Goal: Information Seeking & Learning: Learn about a topic

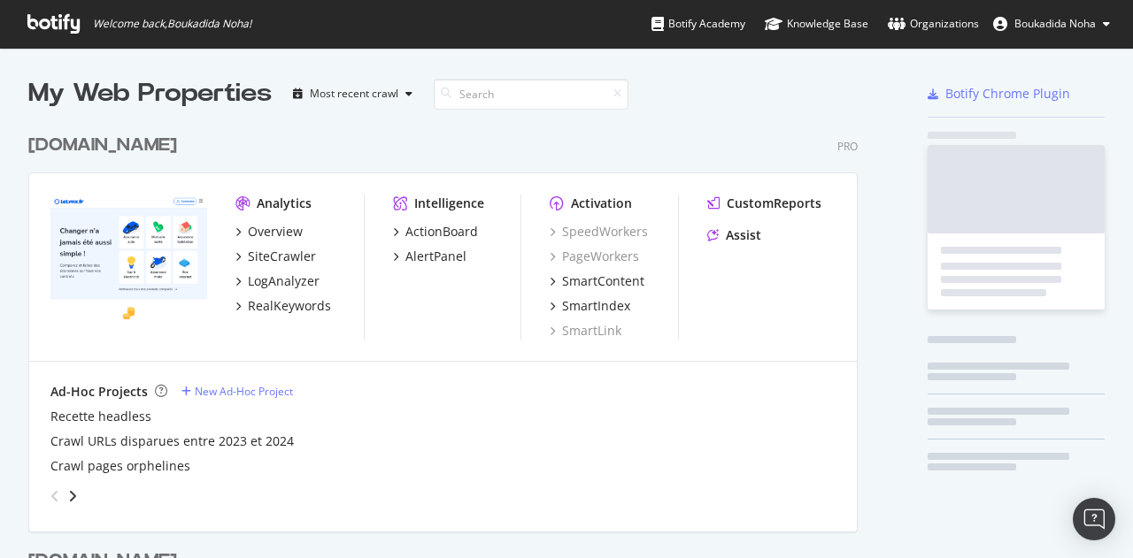
scroll to position [818, 829]
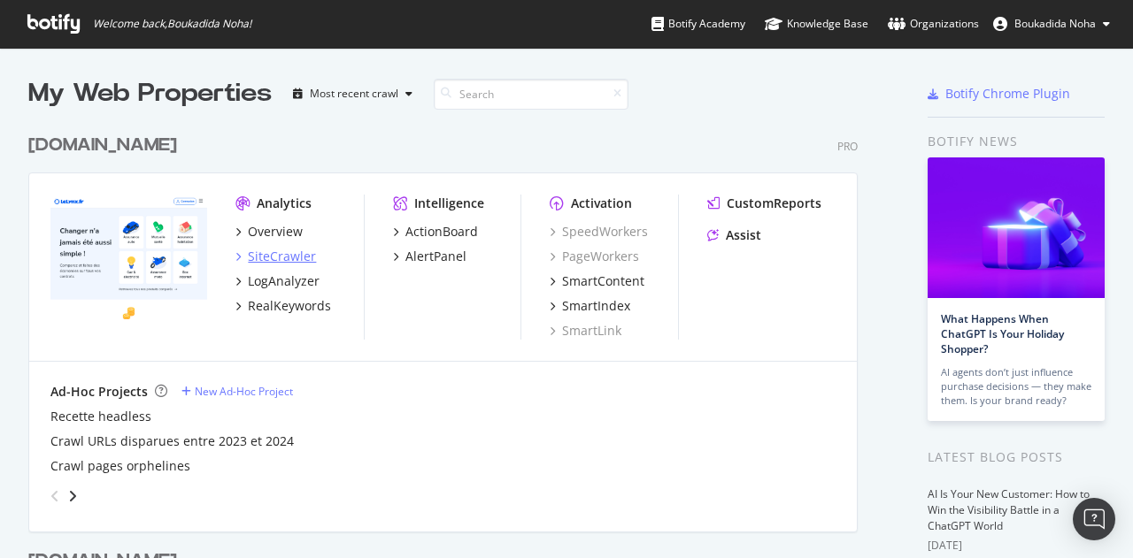
click at [289, 254] on div "SiteCrawler" at bounding box center [282, 257] width 68 height 18
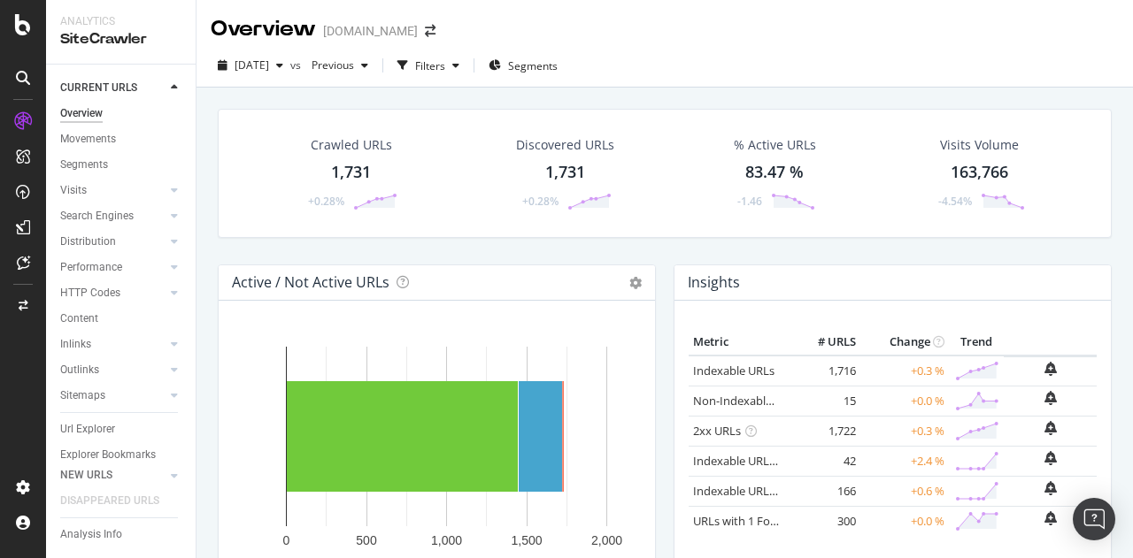
click at [95, 425] on div "Url Explorer" at bounding box center [87, 429] width 55 height 19
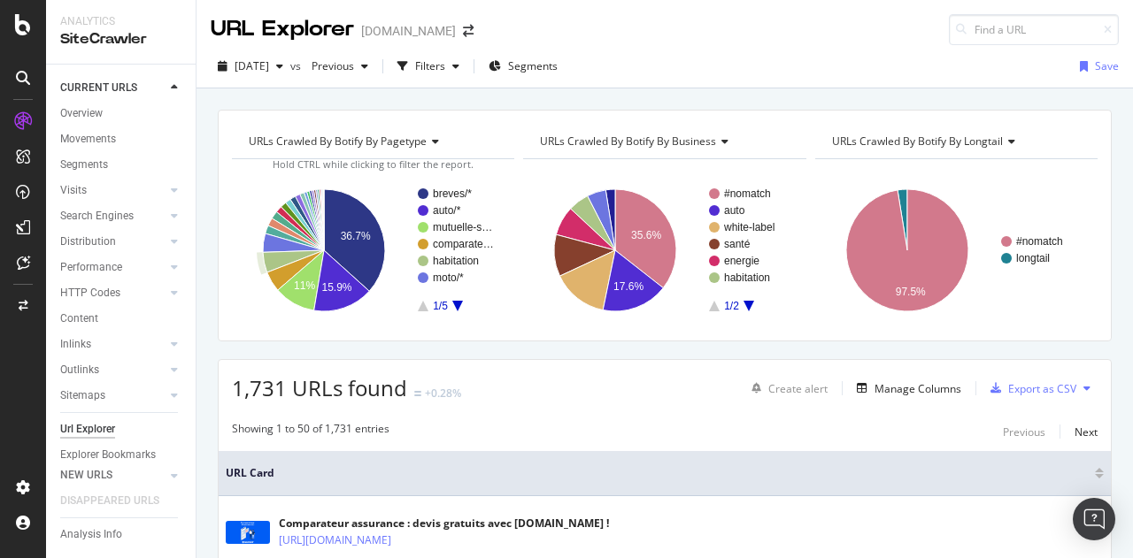
scroll to position [24, 0]
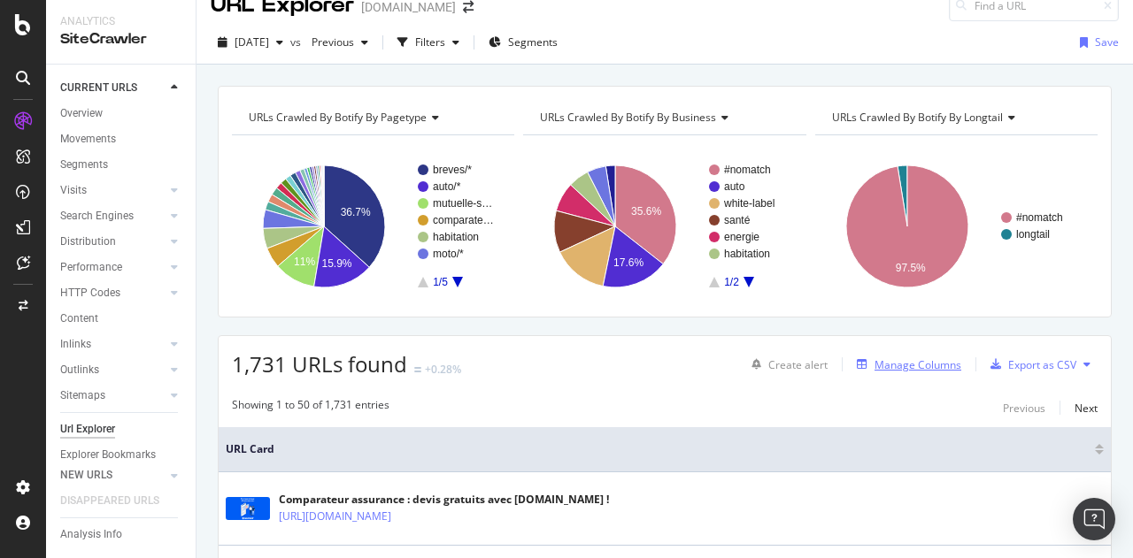
click at [908, 365] on div "Manage Columns" at bounding box center [917, 365] width 87 height 15
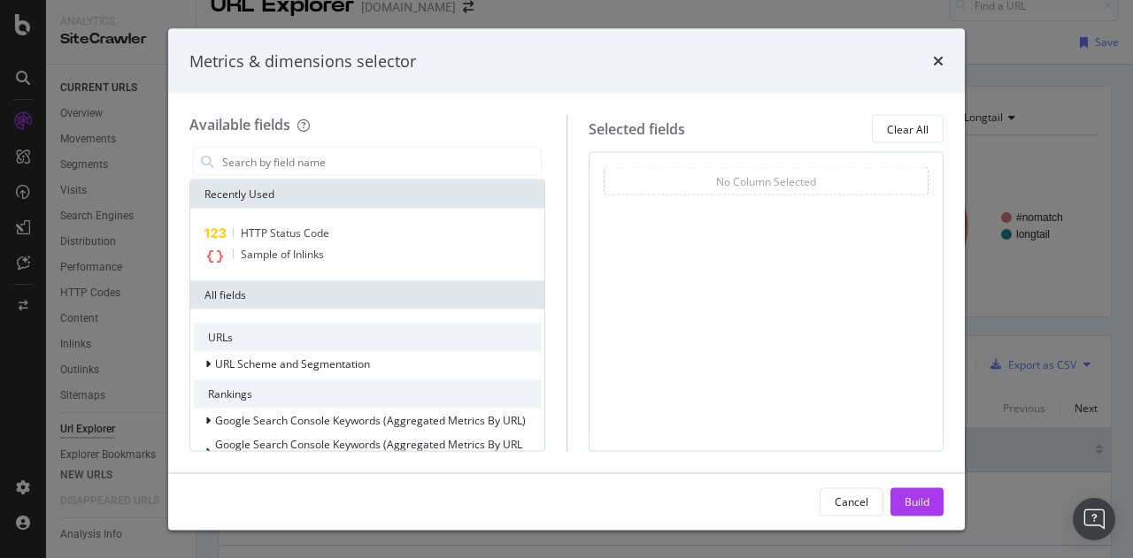
click at [948, 65] on div "Metrics & dimensions selector" at bounding box center [566, 60] width 796 height 65
click at [943, 57] on div "Metrics & dimensions selector" at bounding box center [566, 60] width 796 height 65
click at [938, 58] on icon "times" at bounding box center [938, 61] width 11 height 14
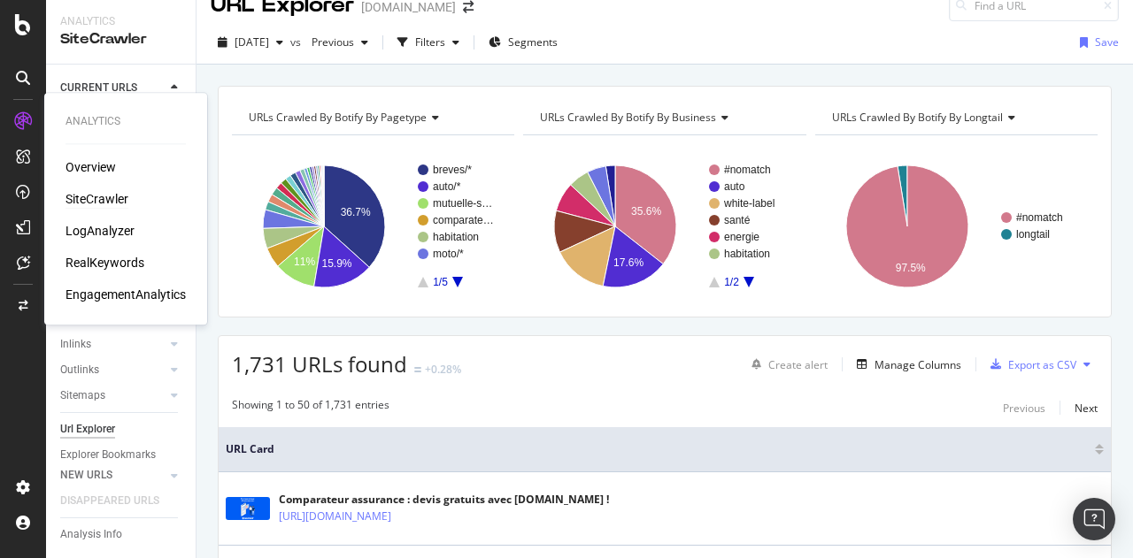
click at [104, 201] on div "SiteCrawler" at bounding box center [96, 199] width 63 height 18
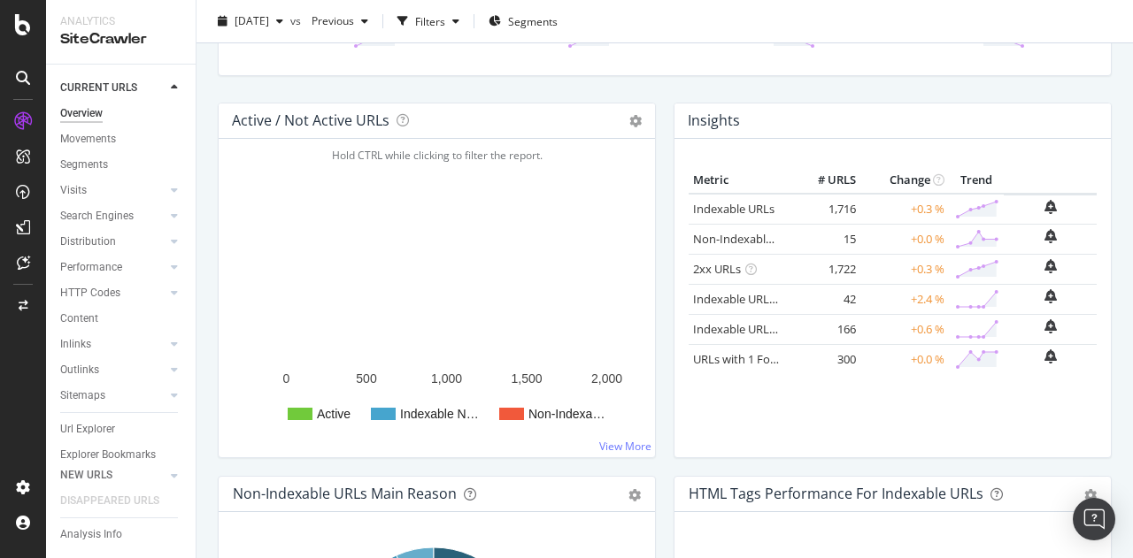
scroll to position [176, 0]
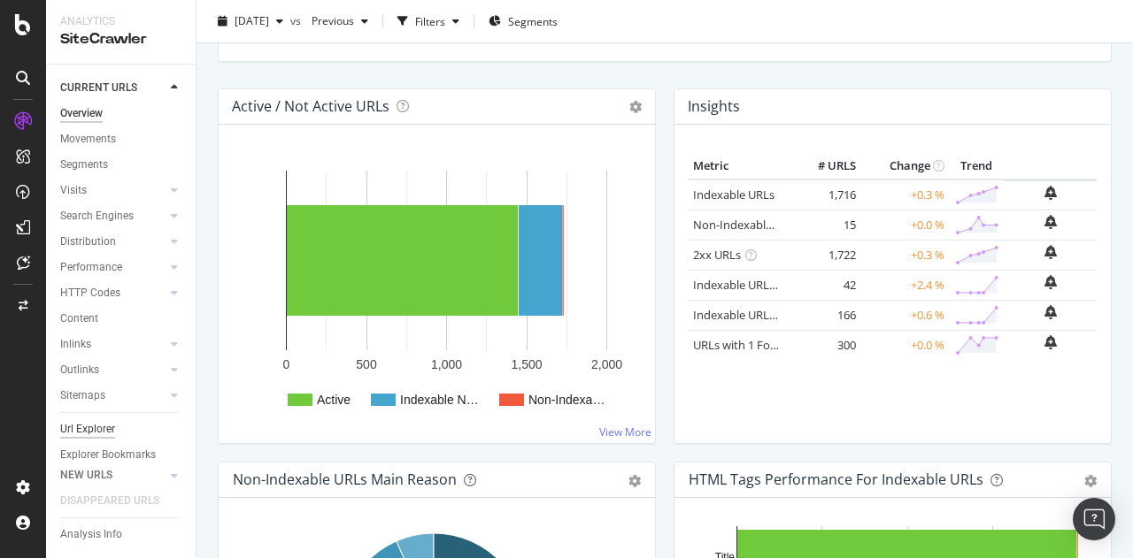
click at [105, 427] on div "Url Explorer" at bounding box center [87, 429] width 55 height 19
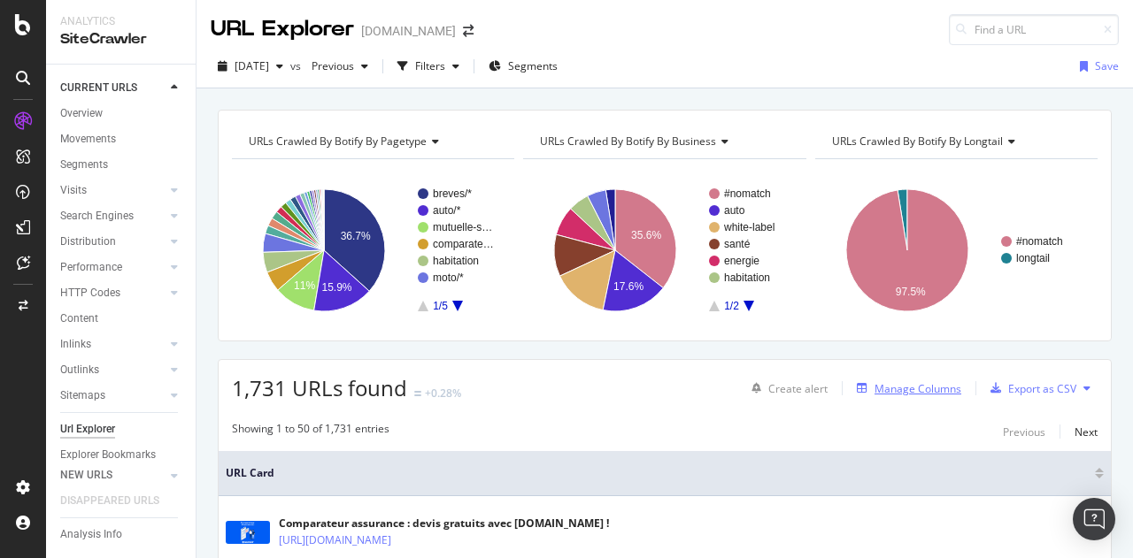
click at [909, 381] on div "Manage Columns" at bounding box center [917, 388] width 87 height 15
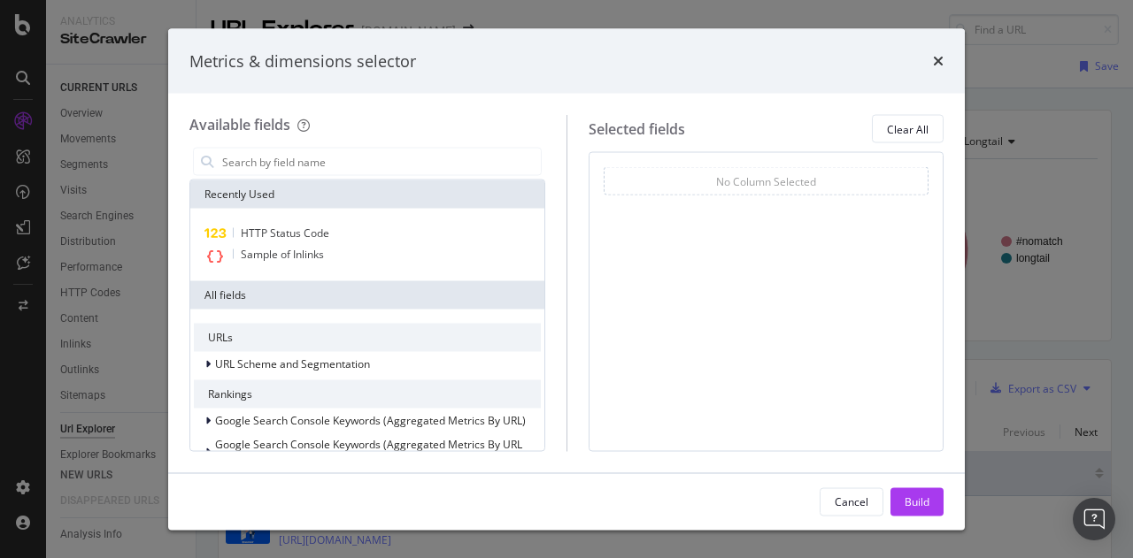
click at [738, 207] on div "No Column Selected You can use this field as a" at bounding box center [767, 196] width 326 height 59
click at [485, 155] on input "modal" at bounding box center [380, 162] width 320 height 27
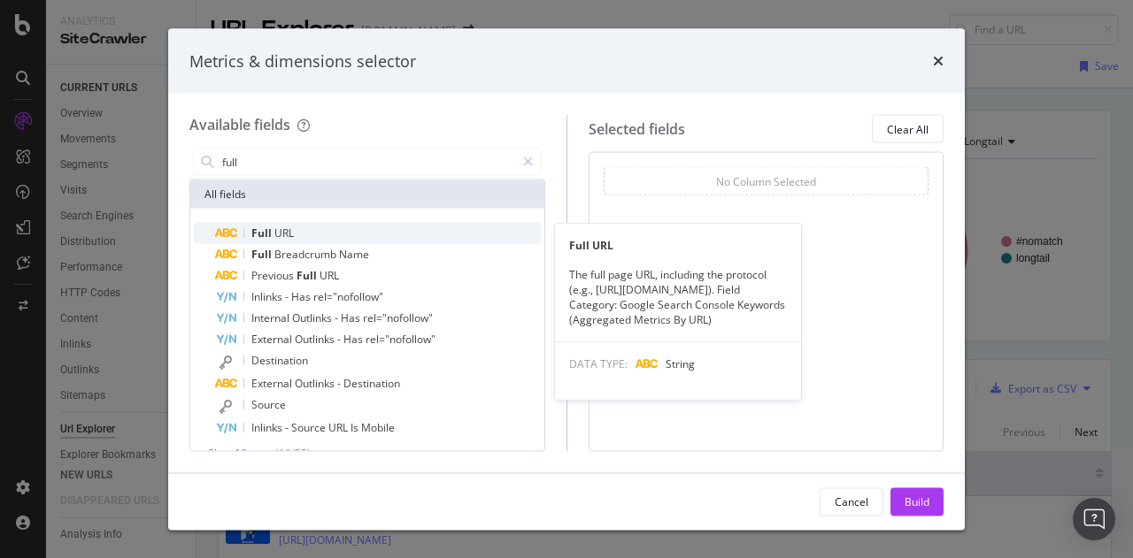
click at [379, 235] on div "Full URL" at bounding box center [378, 233] width 326 height 21
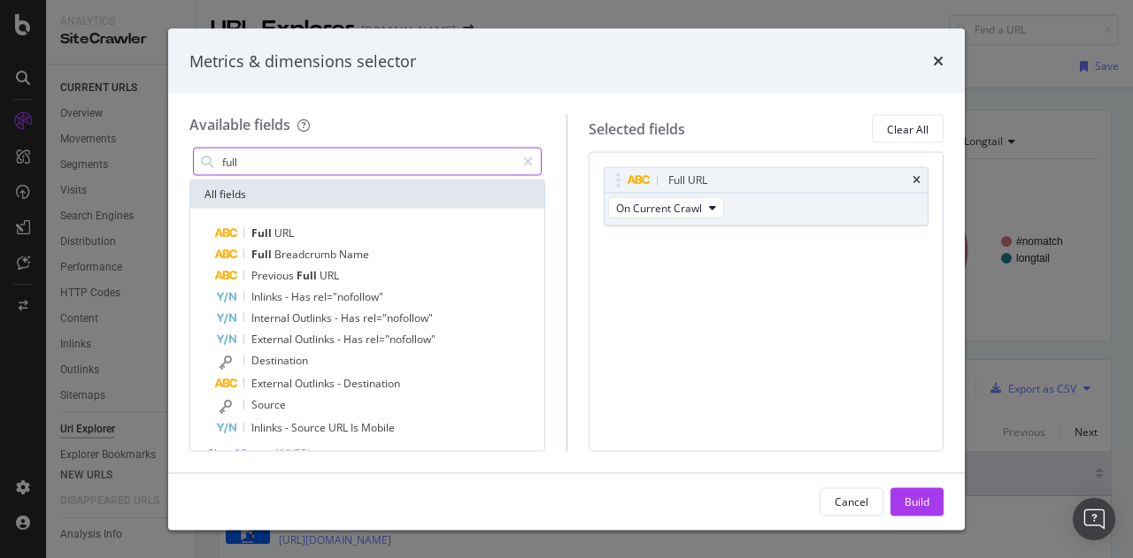
click at [309, 164] on input "full" at bounding box center [367, 162] width 295 height 27
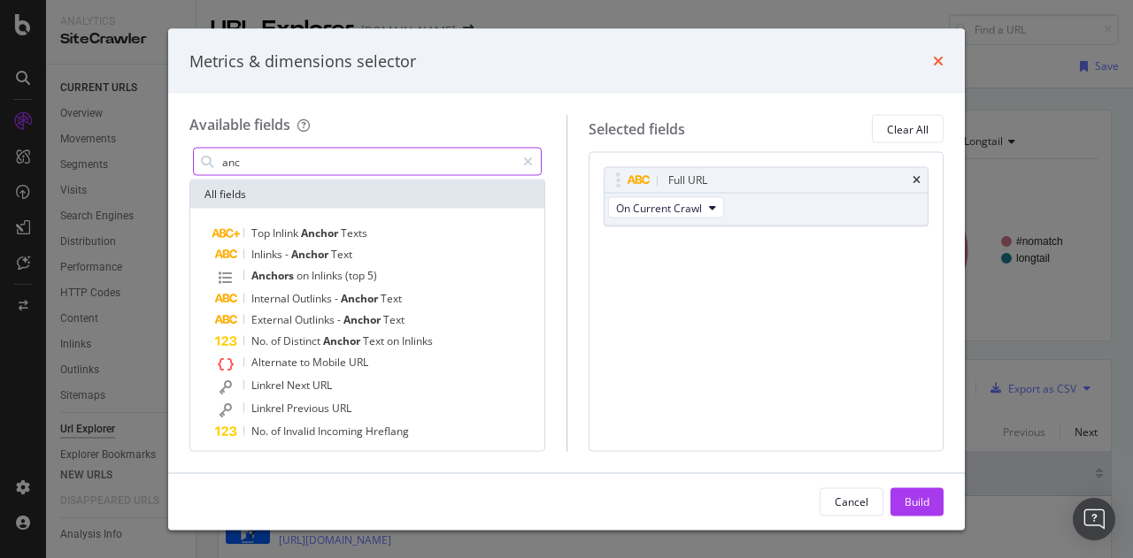
type input "anc"
click at [933, 59] on icon "times" at bounding box center [938, 61] width 11 height 14
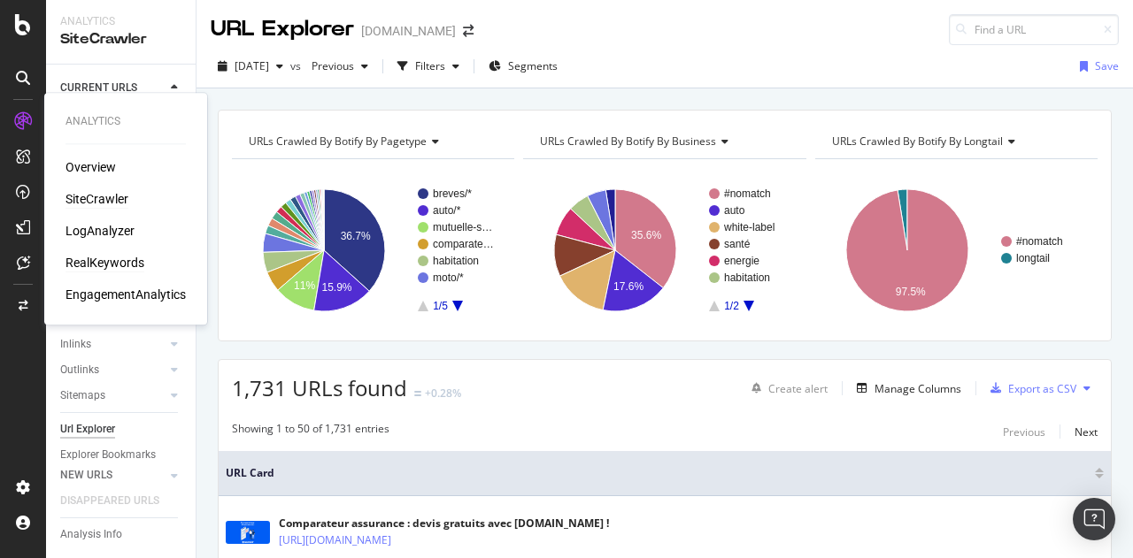
click at [108, 259] on div "RealKeywords" at bounding box center [104, 263] width 79 height 18
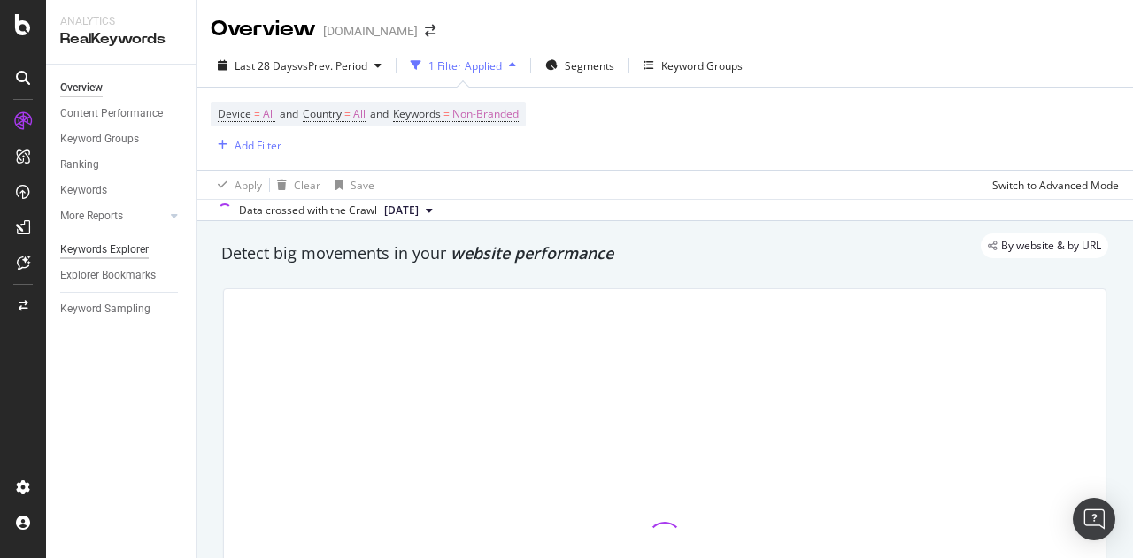
click at [112, 250] on div "Keywords Explorer" at bounding box center [104, 250] width 88 height 19
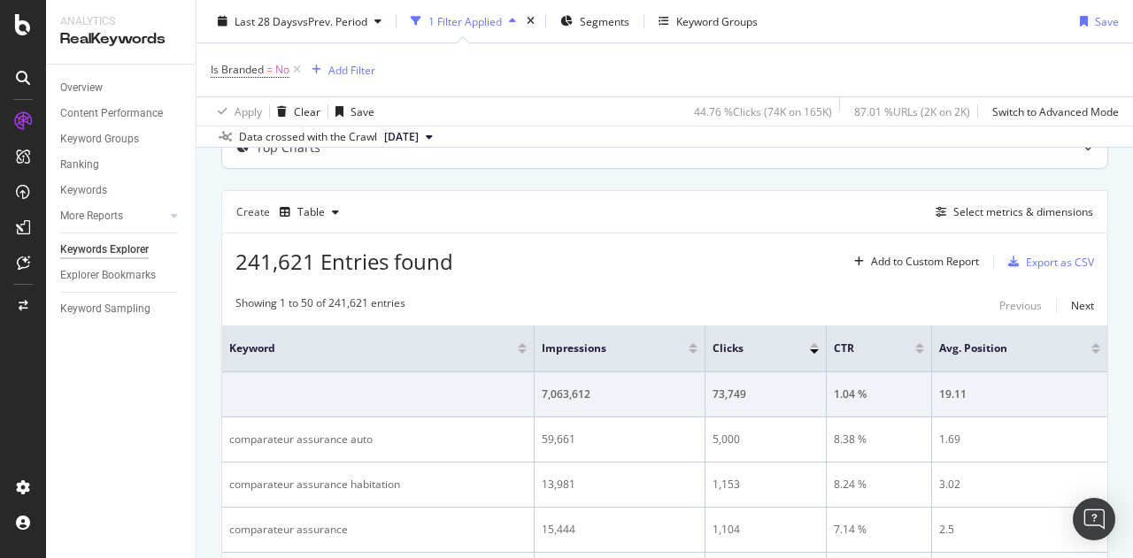
scroll to position [159, 0]
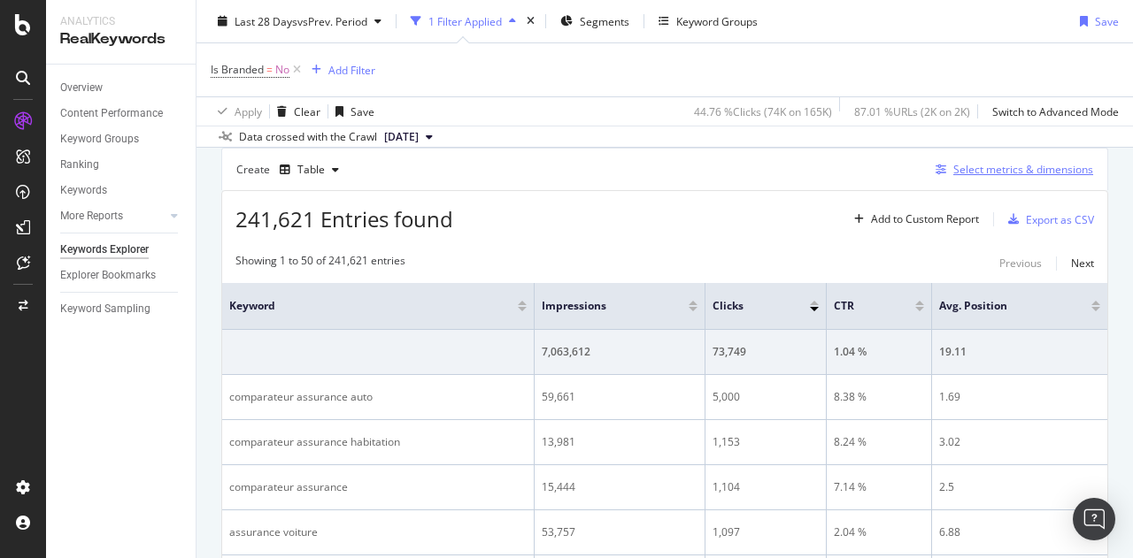
click at [958, 173] on div "Select metrics & dimensions" at bounding box center [1023, 169] width 140 height 15
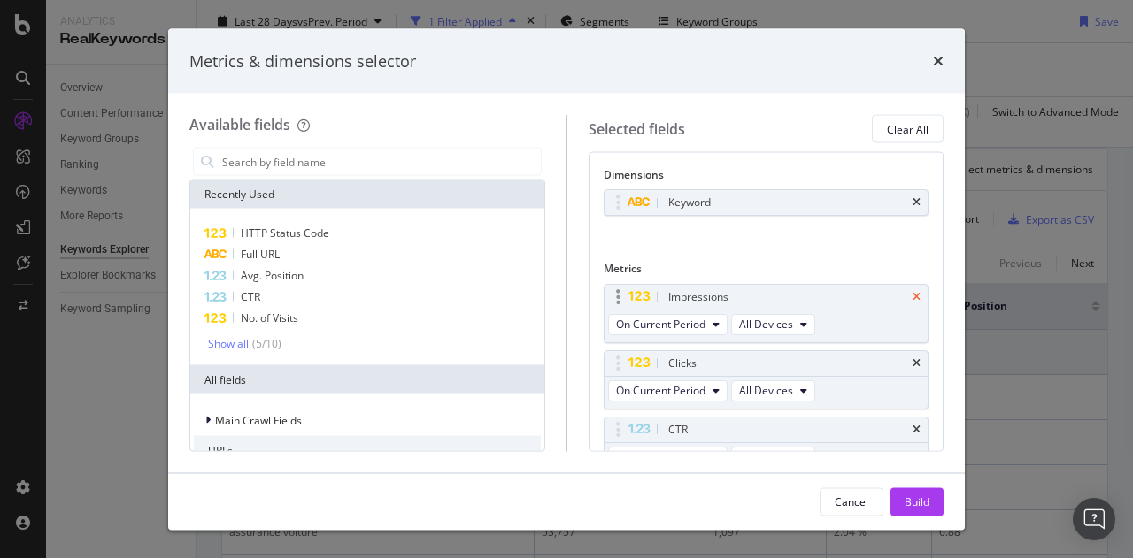
click at [912, 291] on icon "times" at bounding box center [916, 296] width 8 height 11
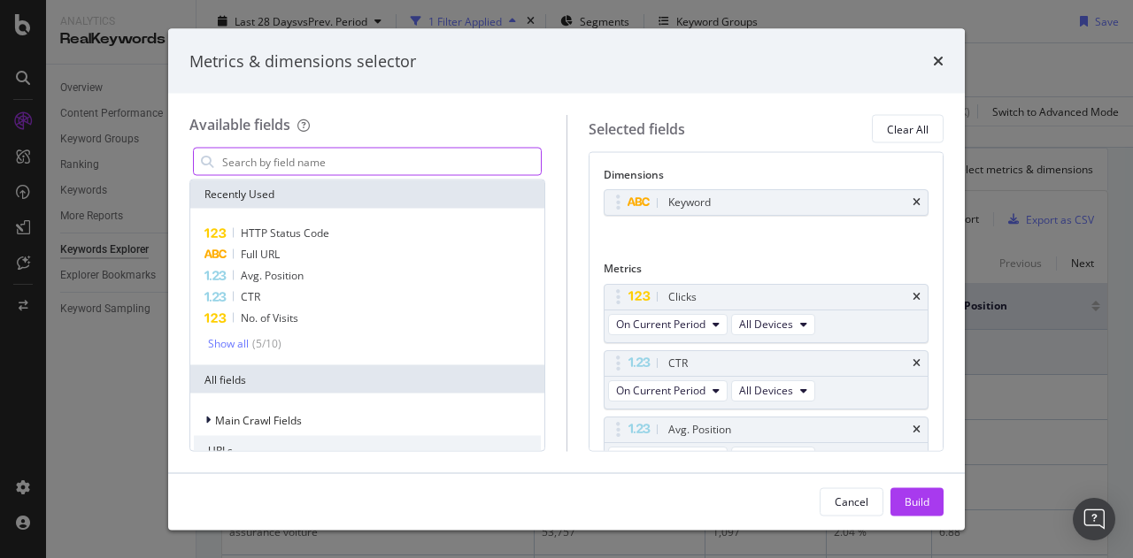
click at [304, 160] on input "modal" at bounding box center [380, 162] width 320 height 27
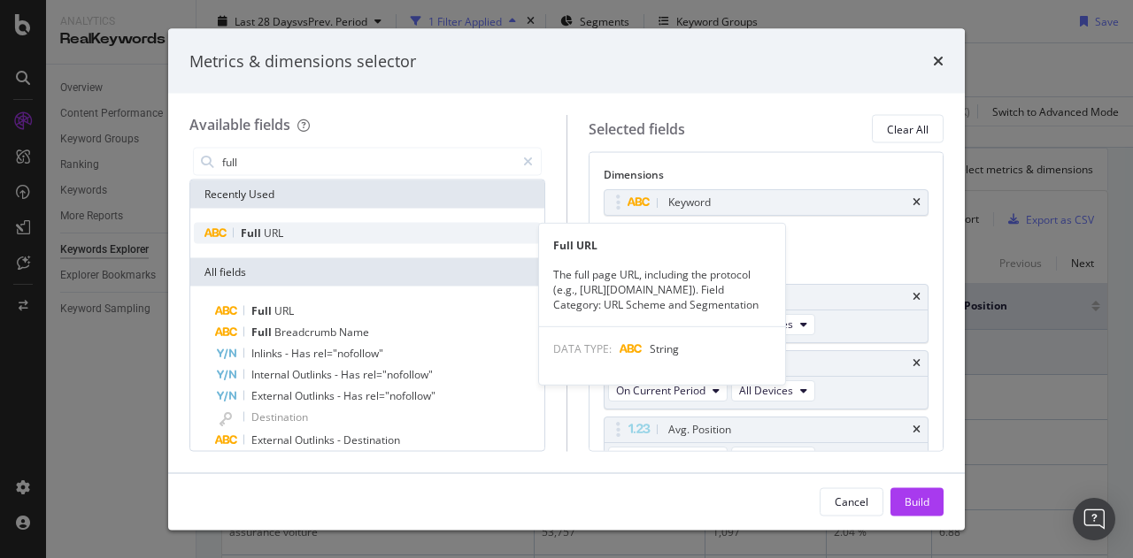
click at [304, 234] on div "Full URL" at bounding box center [367, 233] width 347 height 21
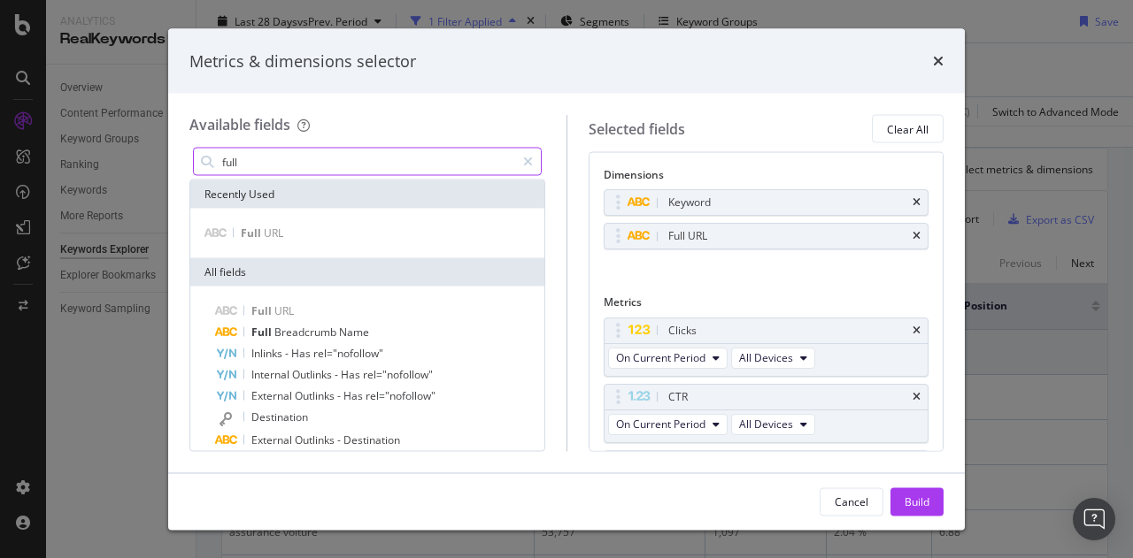
click at [263, 169] on input "full" at bounding box center [367, 162] width 295 height 27
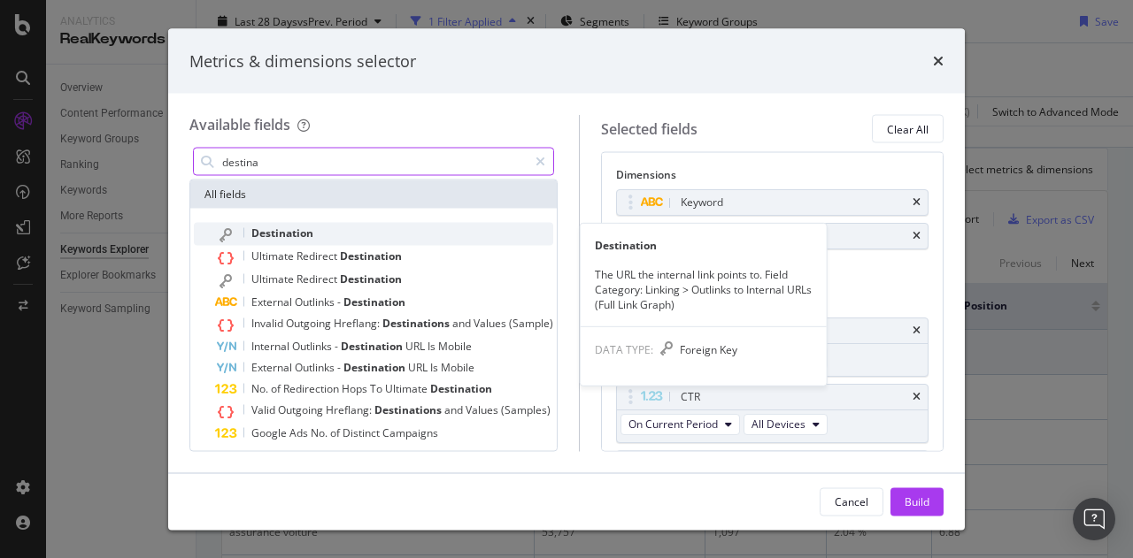
type input "destina"
click at [294, 228] on span "Destination" at bounding box center [282, 233] width 62 height 15
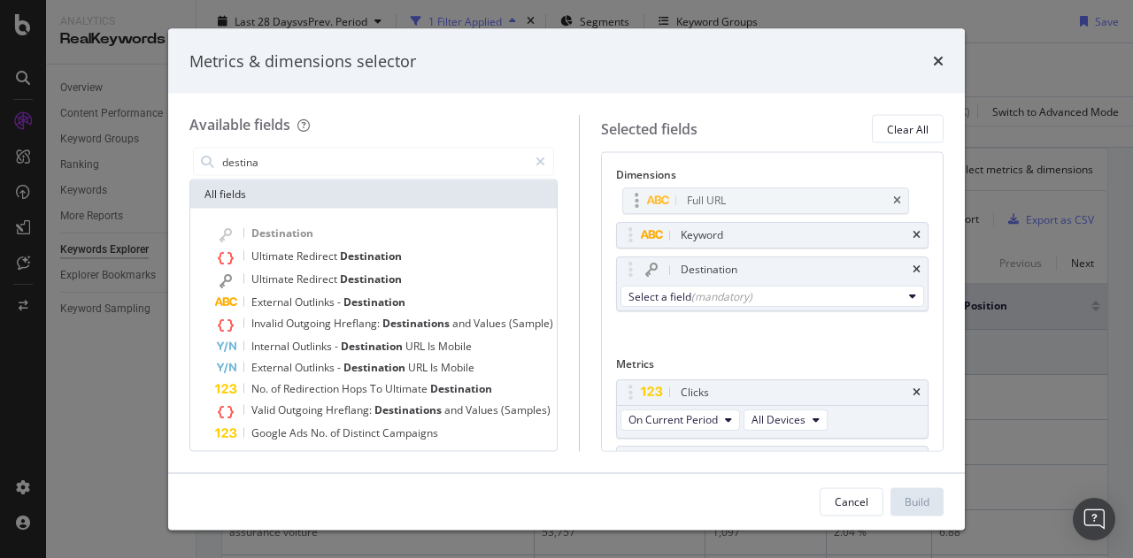
drag, startPoint x: 642, startPoint y: 231, endPoint x: 635, endPoint y: 196, distance: 35.1
click at [635, 196] on body "Analytics RealKeywords Overview Content Performance Keyword Groups Ranking Keyw…" at bounding box center [566, 279] width 1133 height 558
click at [789, 301] on div "Select a field (mandatory)" at bounding box center [764, 296] width 273 height 15
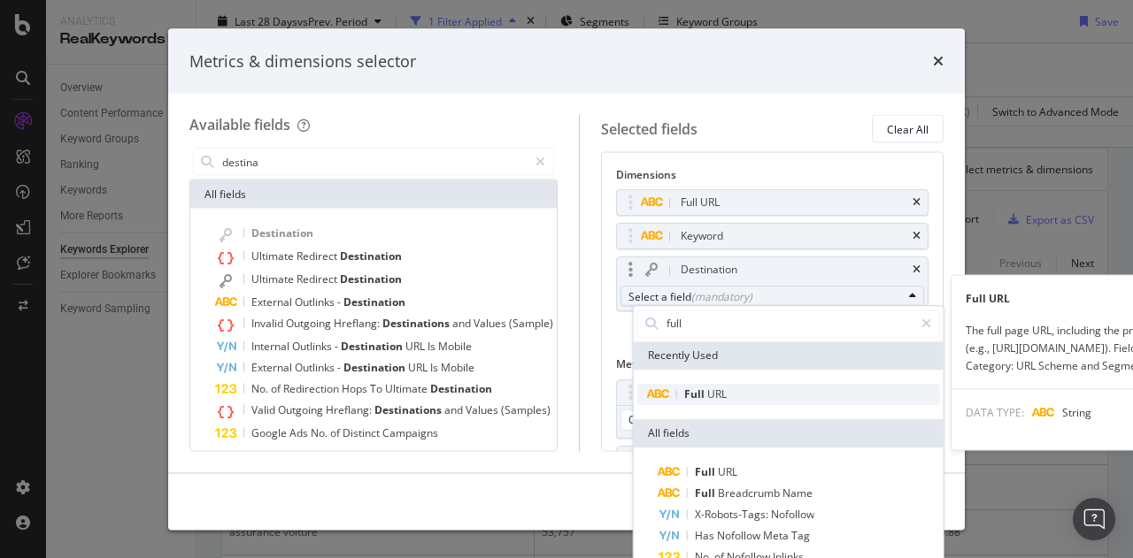
type input "full"
click at [733, 389] on span "Full URL" at bounding box center [788, 394] width 303 height 21
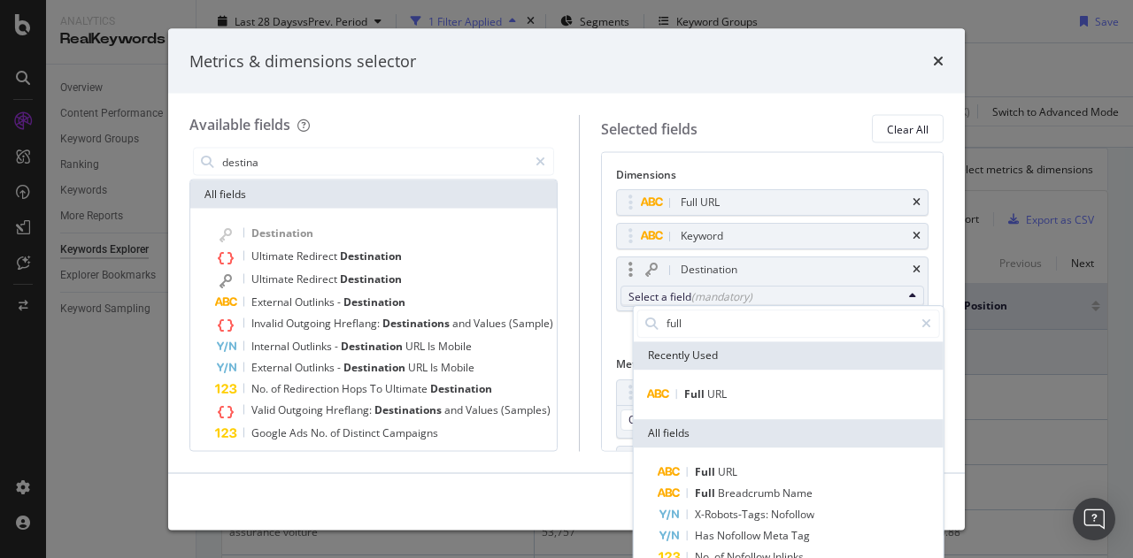
click at [727, 380] on div "Full URL" at bounding box center [789, 395] width 310 height 50
click at [694, 392] on span "Full" at bounding box center [695, 394] width 23 height 15
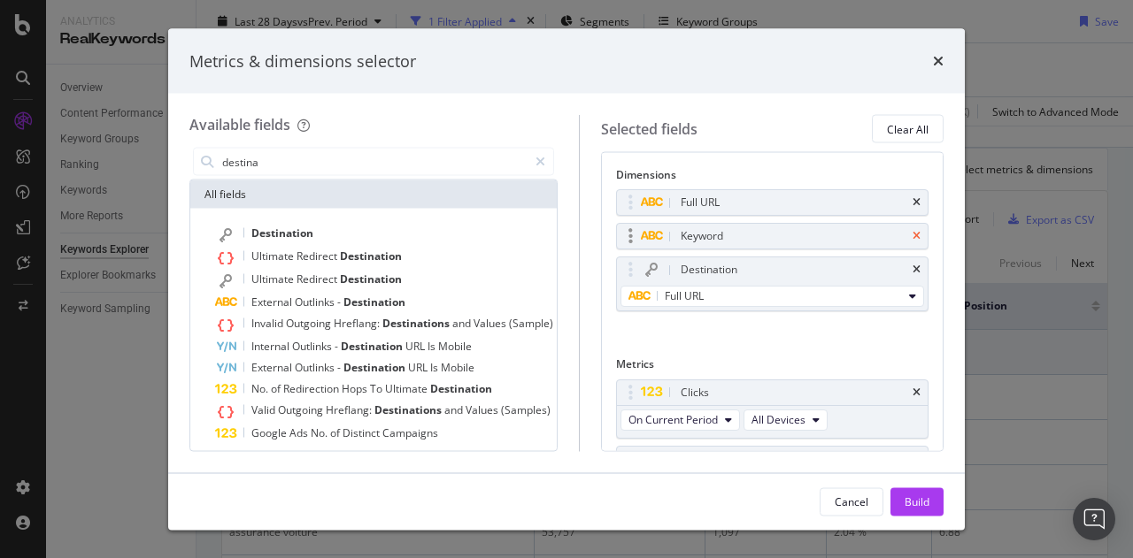
click at [912, 233] on icon "times" at bounding box center [916, 236] width 8 height 11
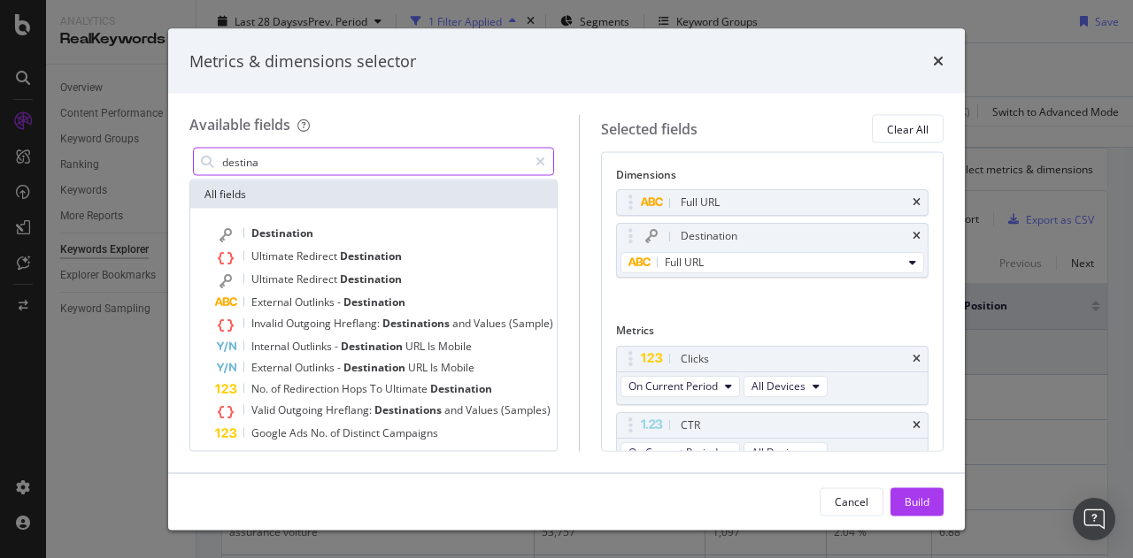
click at [312, 157] on input "destina" at bounding box center [373, 162] width 307 height 27
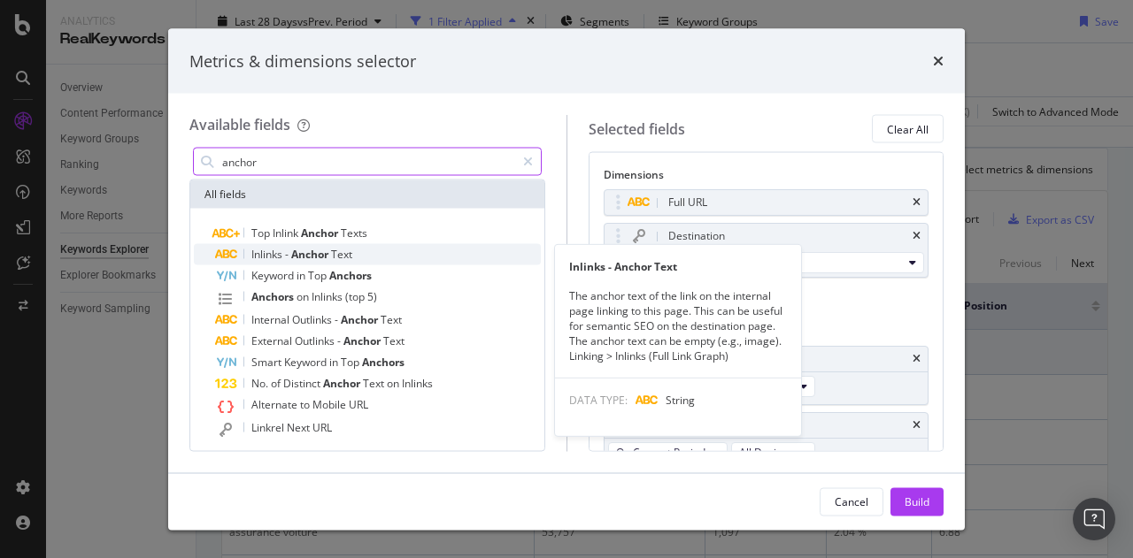
type input "anchor"
click at [371, 258] on div "Inlinks - Anchor Text" at bounding box center [378, 254] width 326 height 21
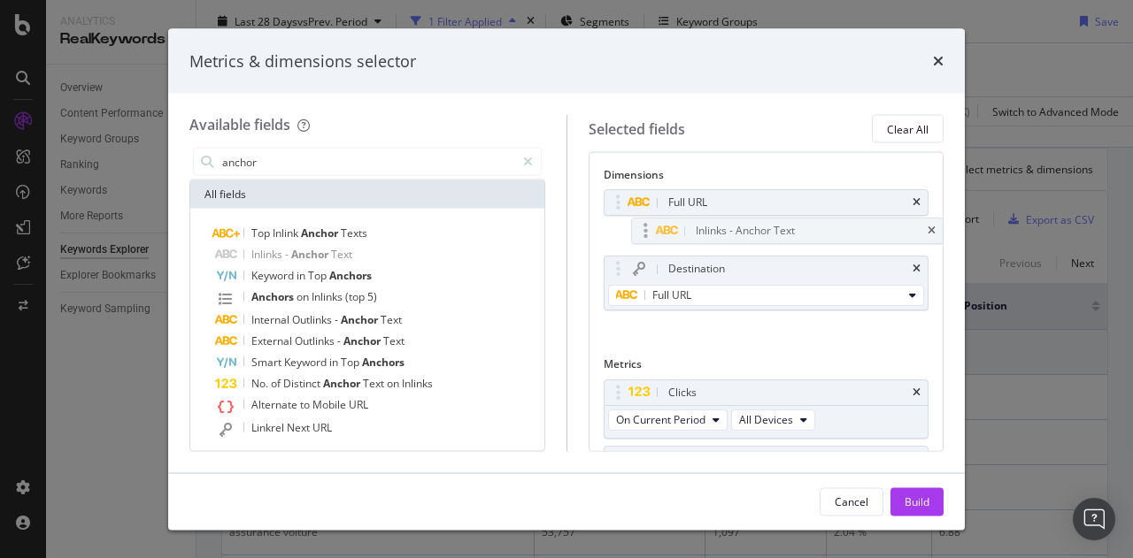
drag, startPoint x: 612, startPoint y: 296, endPoint x: 639, endPoint y: 233, distance: 69.0
click at [639, 233] on body "Analytics RealKeywords Overview Content Performance Keyword Groups Ranking Keyw…" at bounding box center [566, 279] width 1133 height 558
click at [912, 388] on icon "times" at bounding box center [916, 392] width 8 height 11
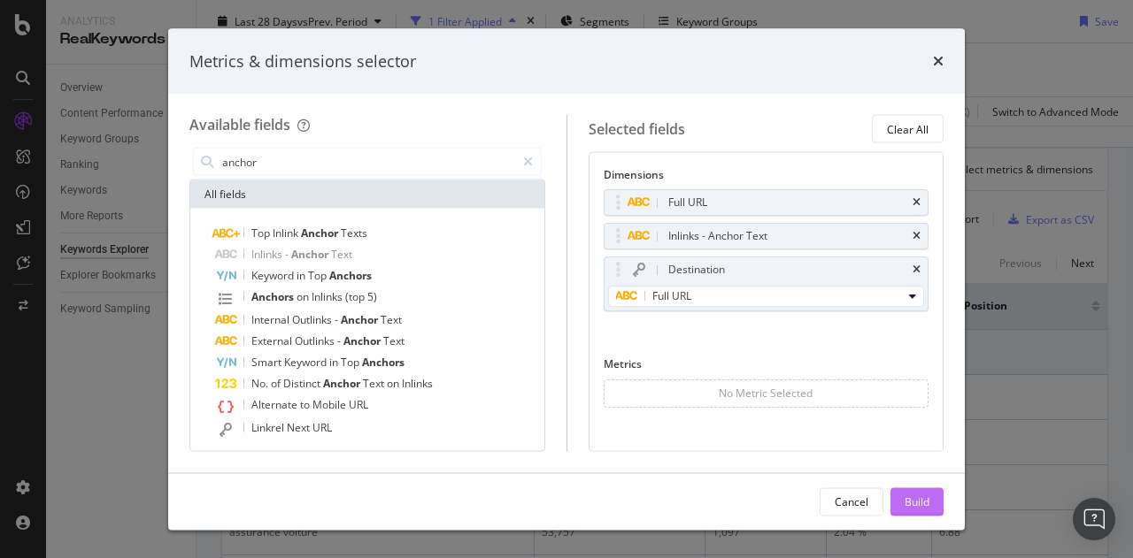
click at [922, 504] on div "Build" at bounding box center [916, 501] width 25 height 15
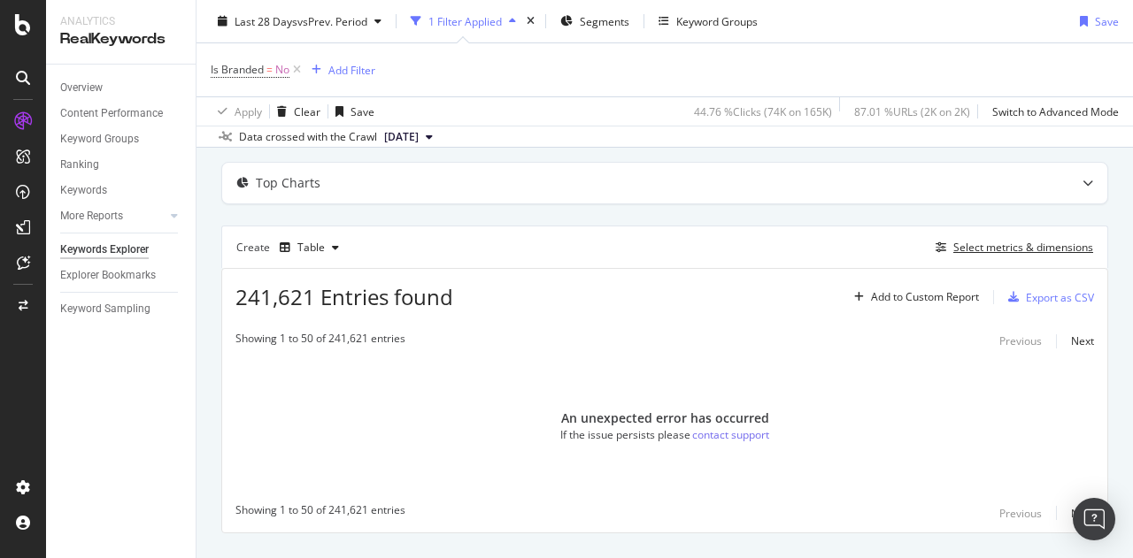
scroll to position [80, 0]
click at [965, 251] on div "Select metrics & dimensions" at bounding box center [1023, 249] width 140 height 15
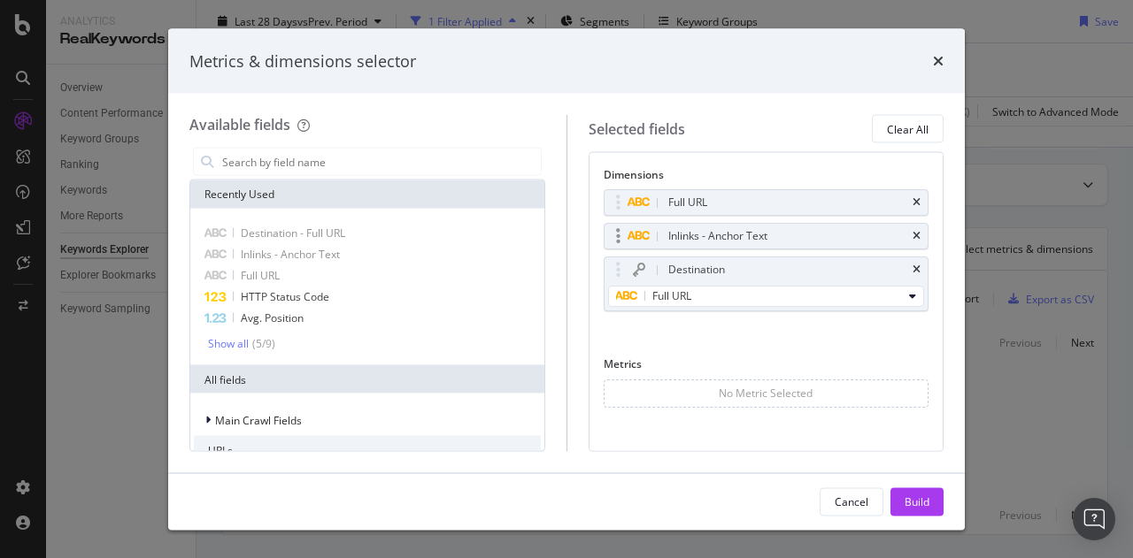
click at [912, 240] on icon "times" at bounding box center [916, 236] width 8 height 11
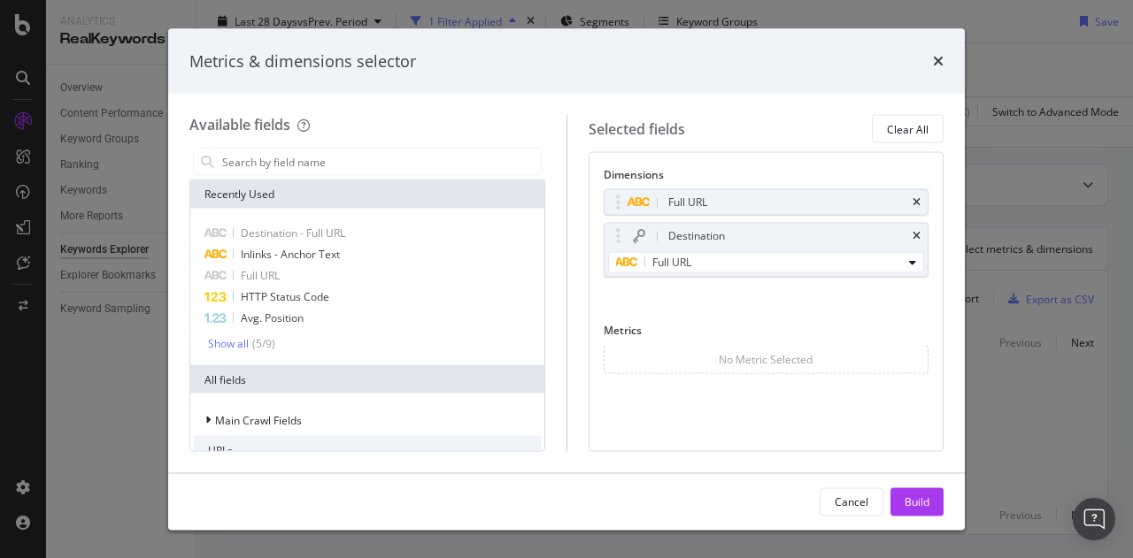
click at [920, 486] on div "Cancel Build" at bounding box center [566, 501] width 796 height 57
click at [918, 495] on div "Build" at bounding box center [916, 501] width 25 height 15
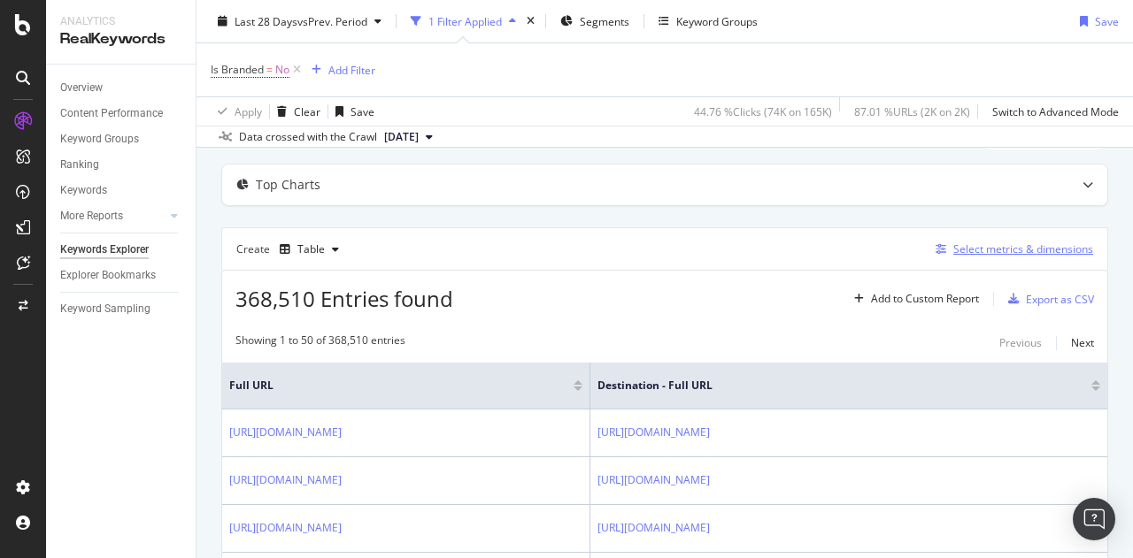
click at [955, 250] on div "Select metrics & dimensions" at bounding box center [1023, 249] width 140 height 15
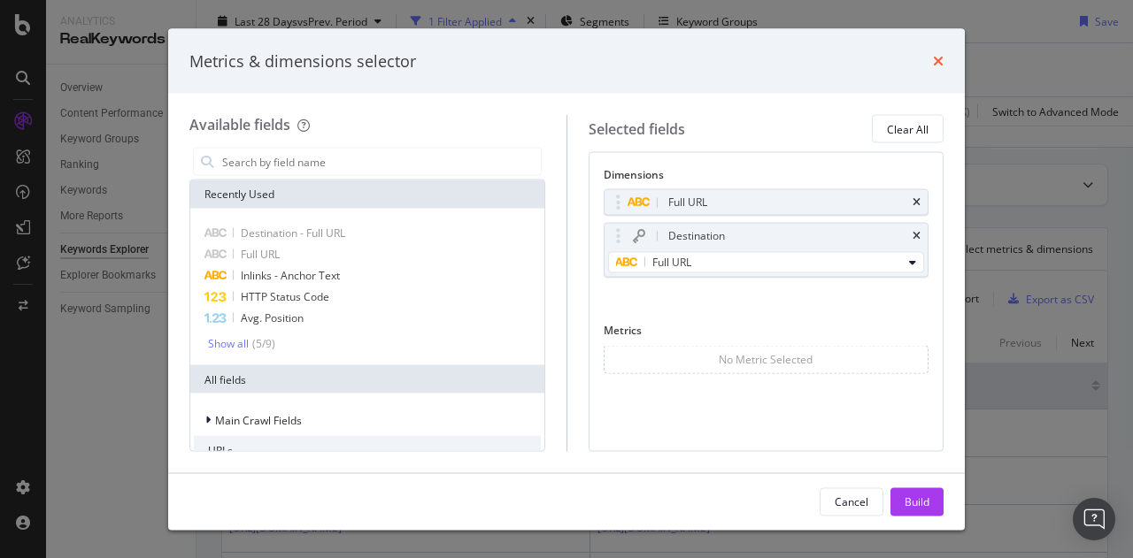
click at [942, 59] on icon "times" at bounding box center [938, 61] width 11 height 14
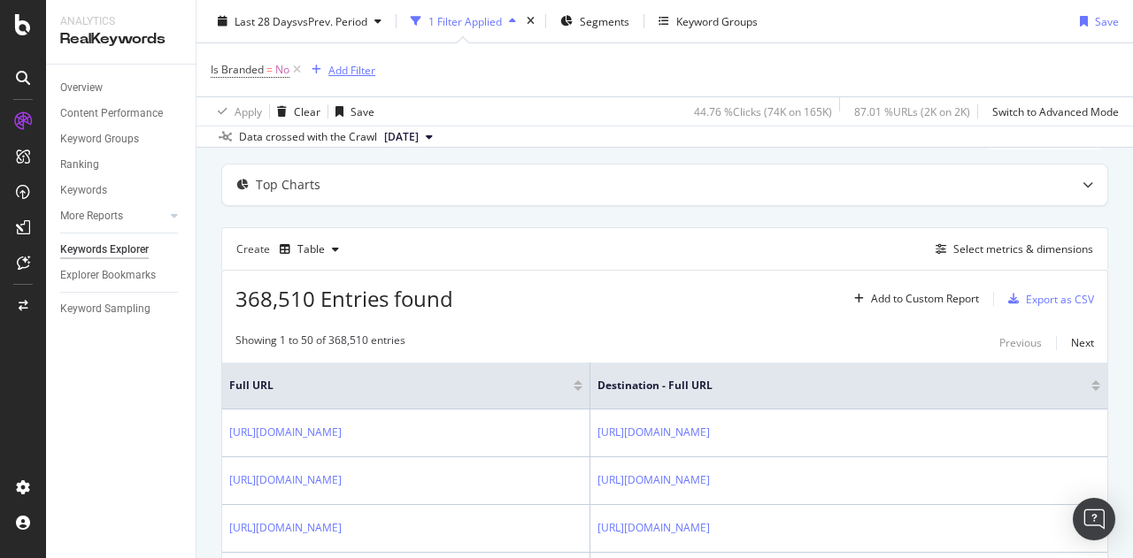
click at [363, 68] on div "Add Filter" at bounding box center [351, 69] width 47 height 15
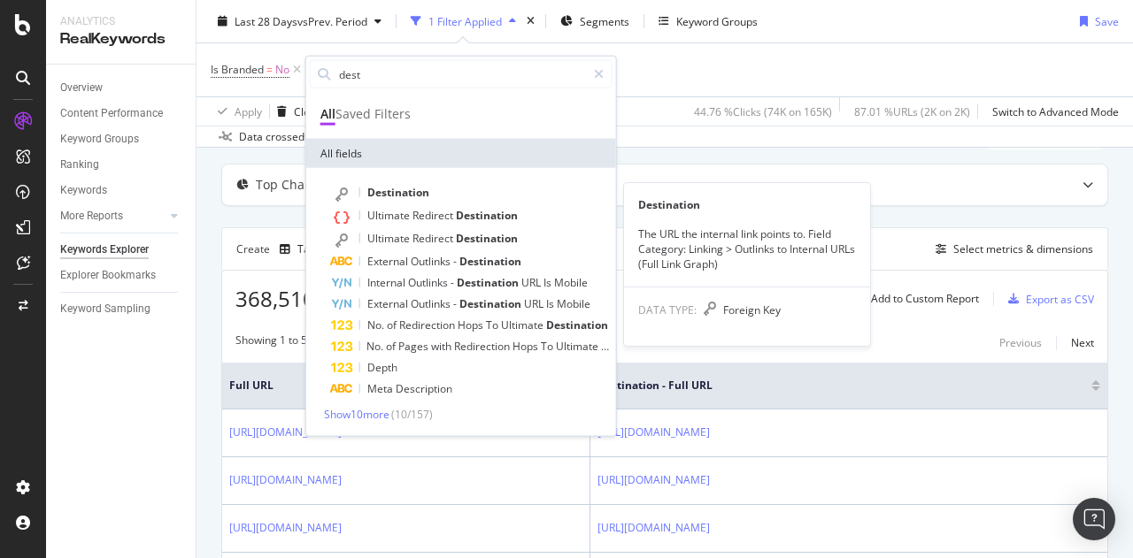
type input "dest"
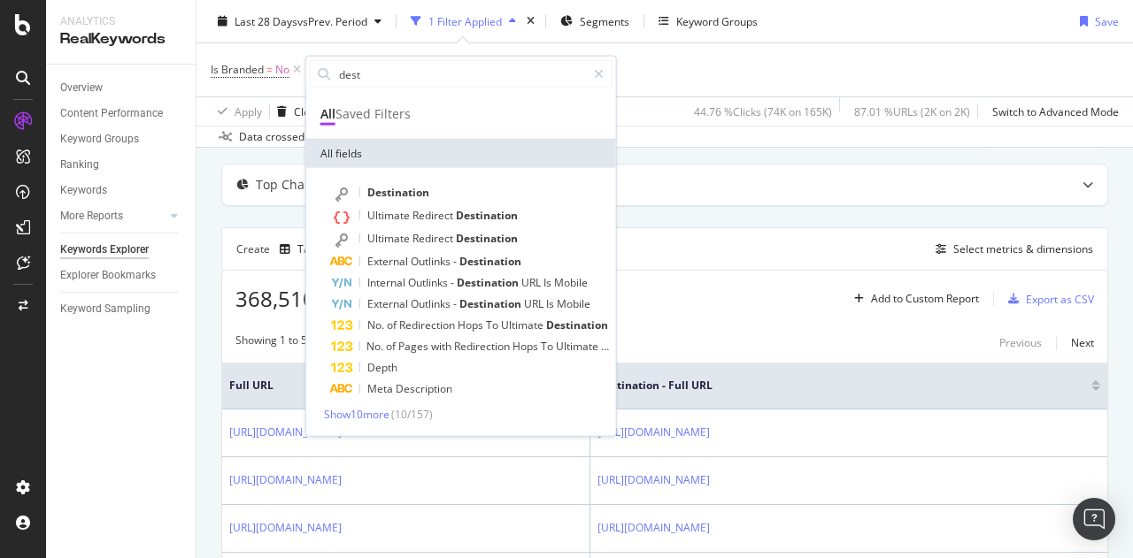
click at [433, 190] on div "Destination" at bounding box center [471, 193] width 281 height 23
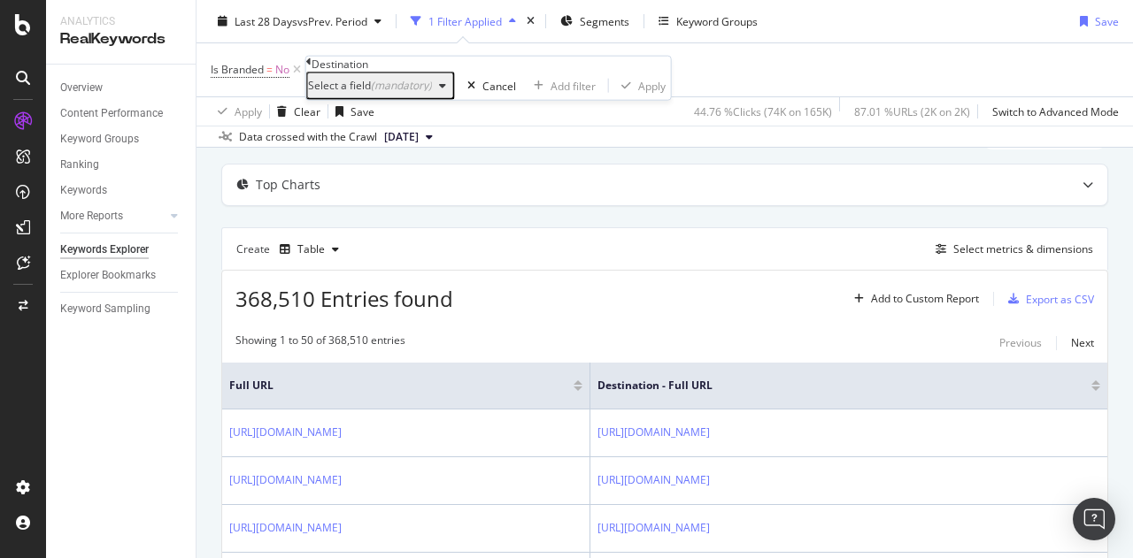
click at [396, 93] on div "(mandatory)" at bounding box center [401, 85] width 61 height 15
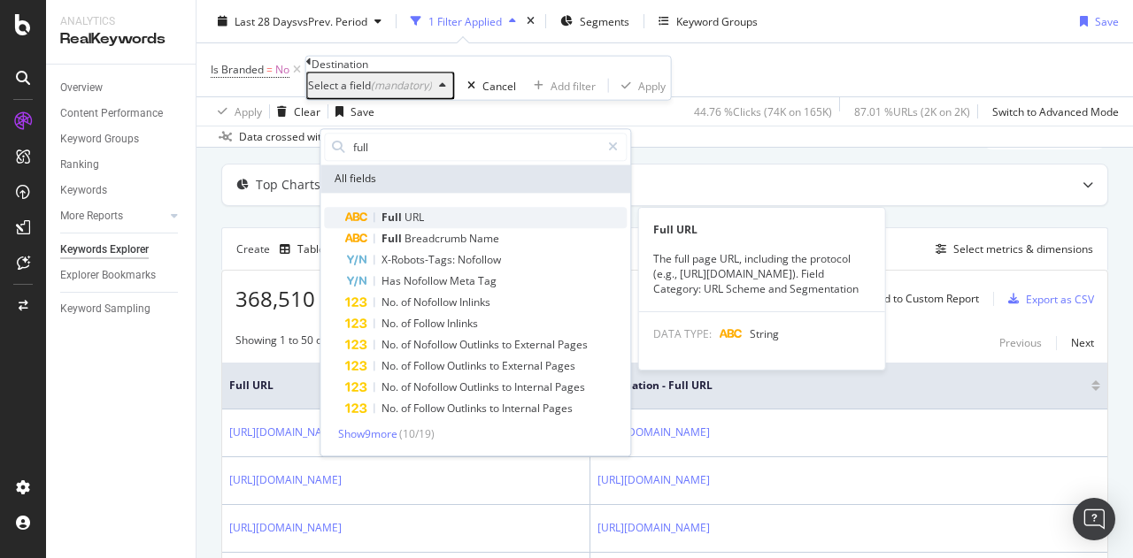
type input "full"
click at [411, 224] on span "URL" at bounding box center [413, 217] width 19 height 15
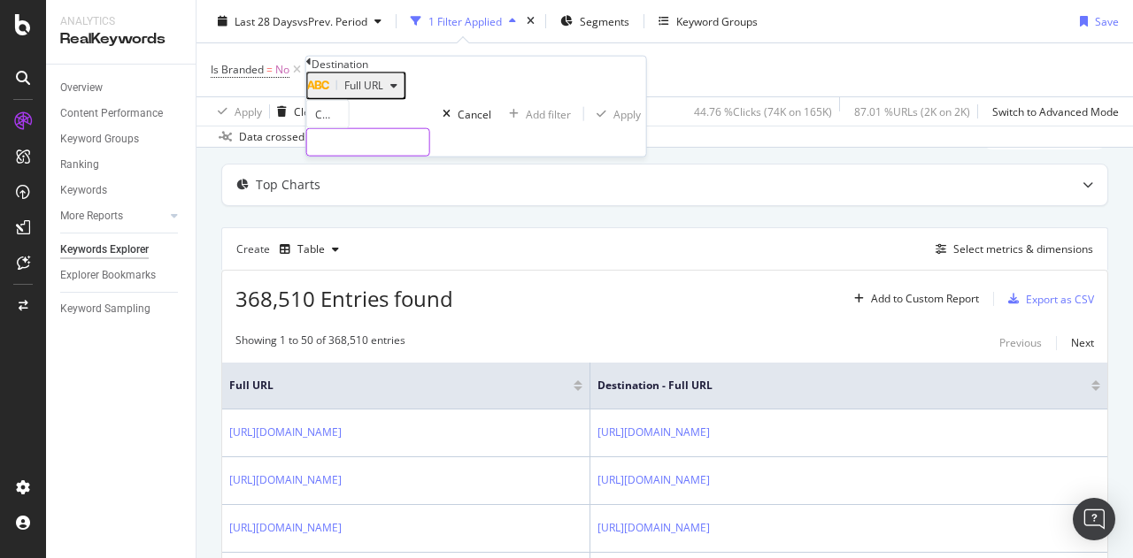
click at [375, 156] on input "text" at bounding box center [368, 142] width 122 height 27
paste input "[URL][DOMAIN_NAME] "
drag, startPoint x: 365, startPoint y: 187, endPoint x: 285, endPoint y: 174, distance: 81.5
click at [285, 174] on body "Analytics RealKeywords Overview Content Performance Keyword Groups Ranking Keyw…" at bounding box center [566, 279] width 1133 height 558
click at [429, 156] on input "[URL][DOMAIN_NAME] " at bounding box center [368, 142] width 122 height 27
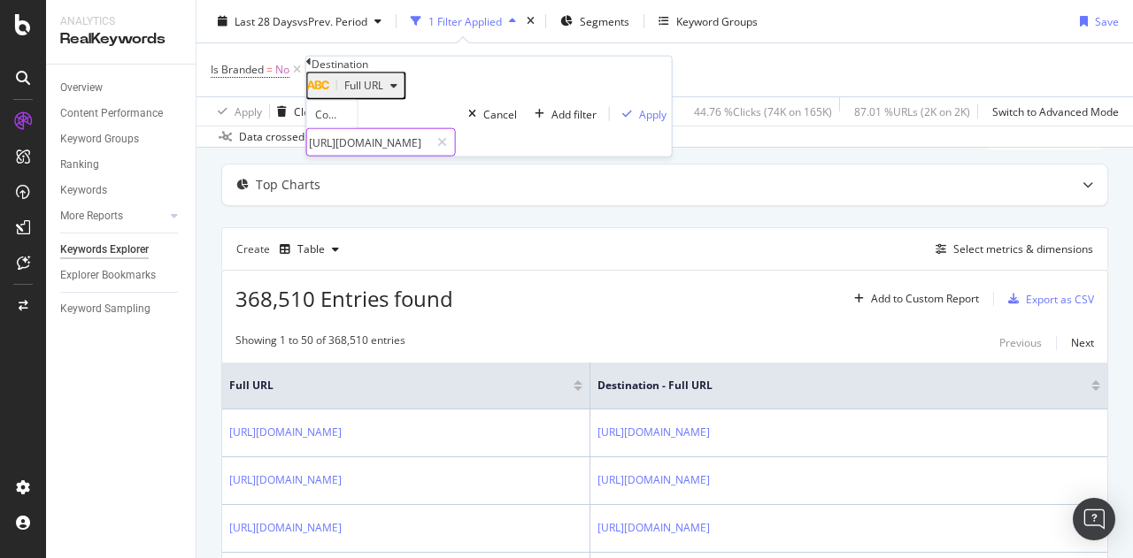
drag, startPoint x: 434, startPoint y: 183, endPoint x: 227, endPoint y: 154, distance: 209.1
click at [227, 154] on body "Analytics RealKeywords Overview Content Performance Keyword Groups Ranking Keyw…" at bounding box center [566, 279] width 1133 height 558
type input "mutuelle-sante/profil/jeune/etudiant/comment-choisir-la-meilleure-mutuelle-etud…"
click at [639, 121] on div "Apply" at bounding box center [652, 113] width 27 height 15
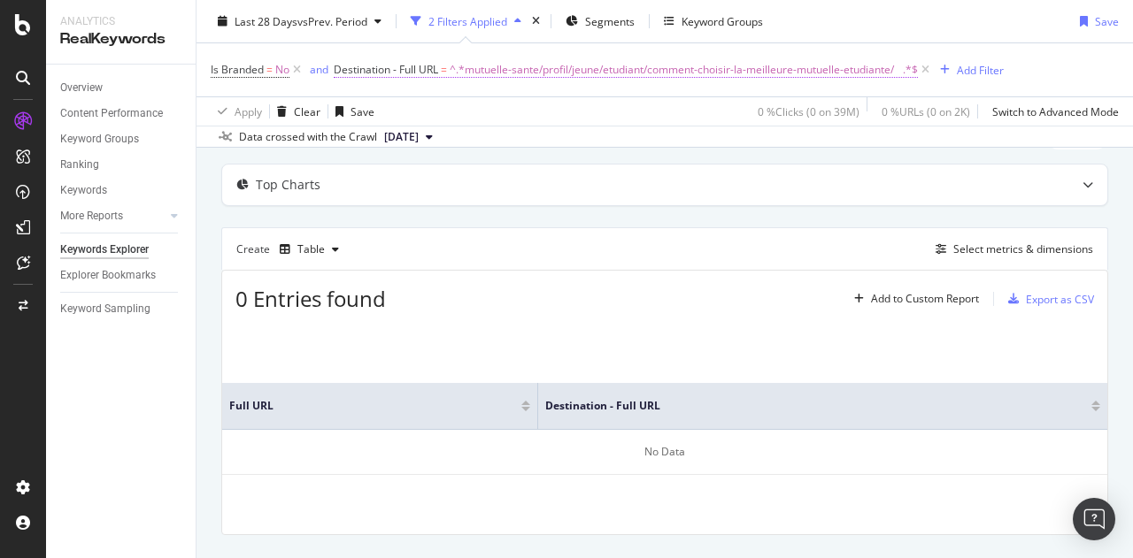
click at [541, 70] on span "^.*mutuelle-sante/profil/jeune/etudiant/comment-choisir-la-meilleure-mutuelle-e…" at bounding box center [684, 70] width 468 height 25
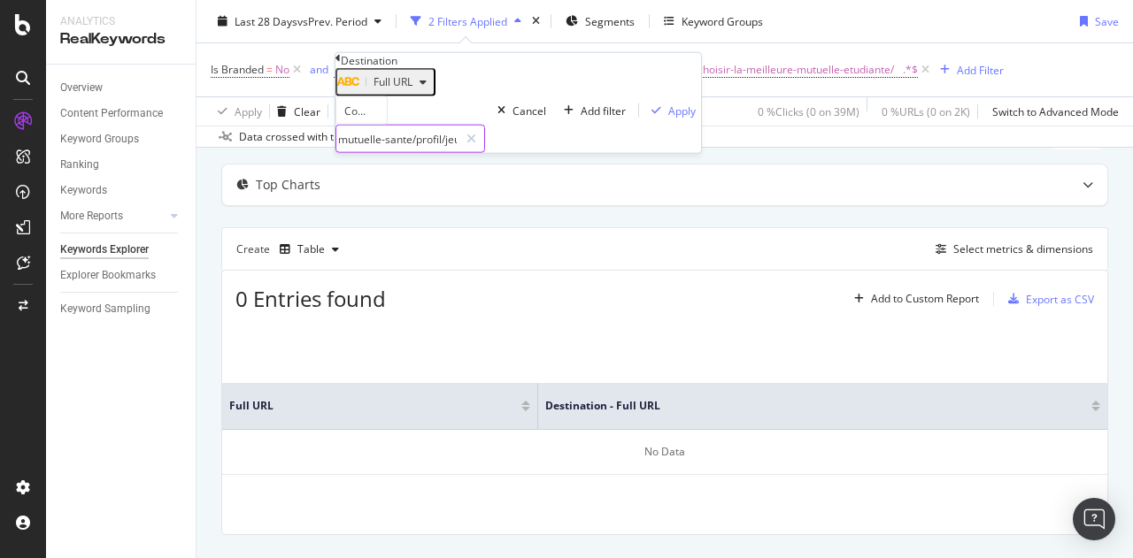
click at [458, 152] on input "mutuelle-sante/profil/jeune/etudiant/comment-choisir-la-meilleure-mutuelle-etud…" at bounding box center [397, 139] width 122 height 27
click at [424, 152] on input "mutuelle-sante/profil/jeune/etudiant/comment-choisir-la-meilleure-mutuelle-etud…" at bounding box center [397, 139] width 122 height 27
paste input "gestion-consommation-gaz/facture/frequence-mensualisation/"
type input "gestion-consommation-gaz/facture/frequence-mensualisation/"
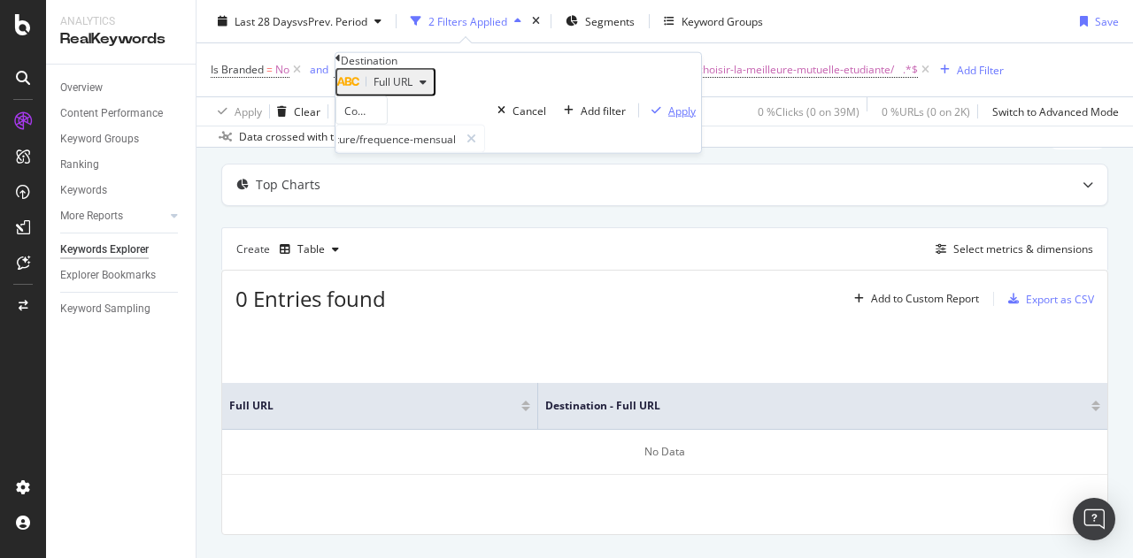
click at [668, 118] on div "Apply" at bounding box center [681, 110] width 27 height 15
